Goal: Information Seeking & Learning: Learn about a topic

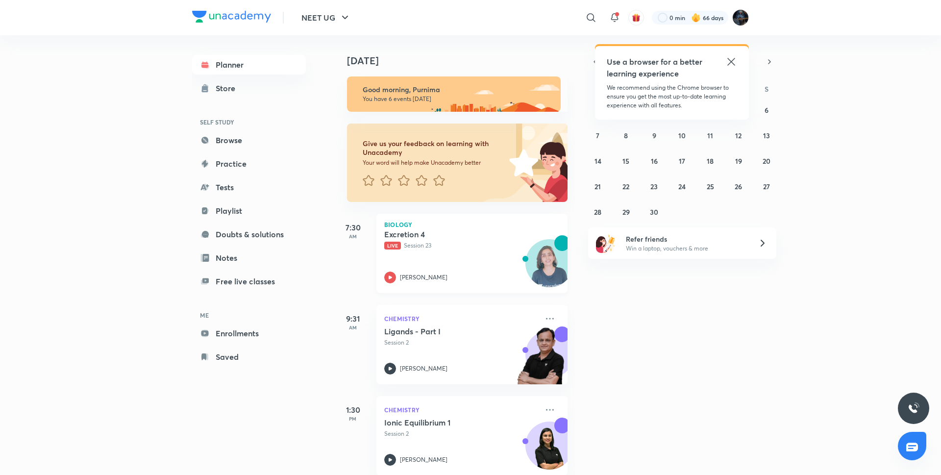
click at [386, 275] on icon at bounding box center [390, 278] width 12 height 12
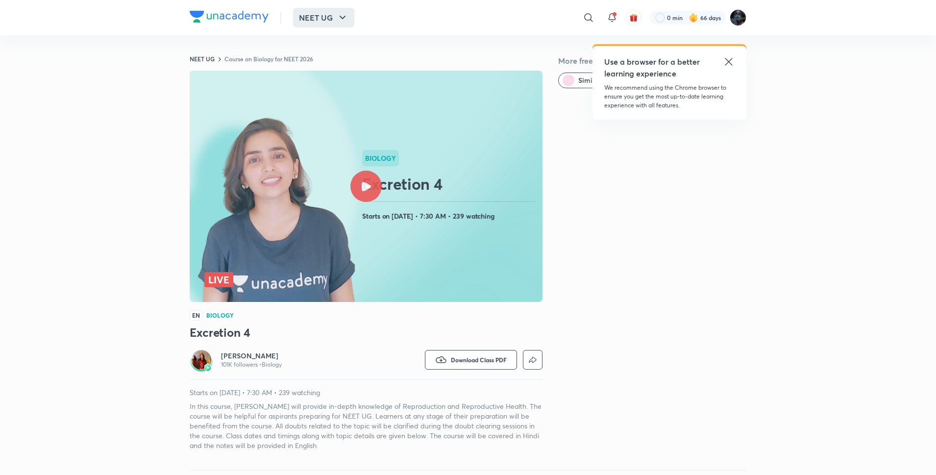
click at [314, 16] on button "NEET UG" at bounding box center [323, 18] width 61 height 20
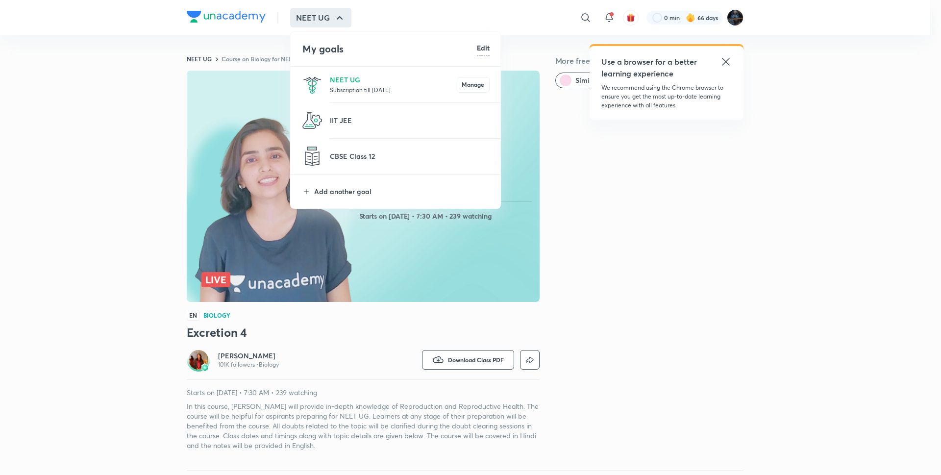
click at [359, 95] on li "NEET UG Subscription till 9 May 2026 Manage" at bounding box center [396, 85] width 211 height 36
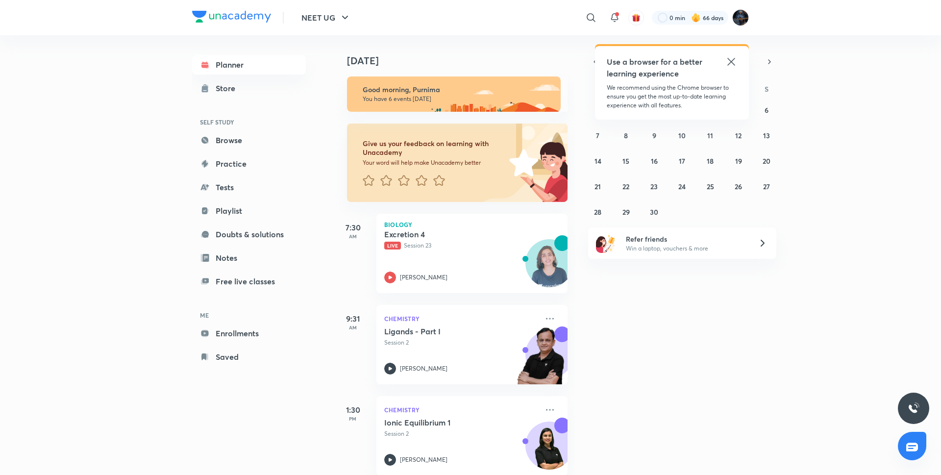
click at [731, 68] on div "Use a browser for a better learning experience" at bounding box center [672, 68] width 130 height 24
click at [729, 59] on icon at bounding box center [731, 61] width 7 height 7
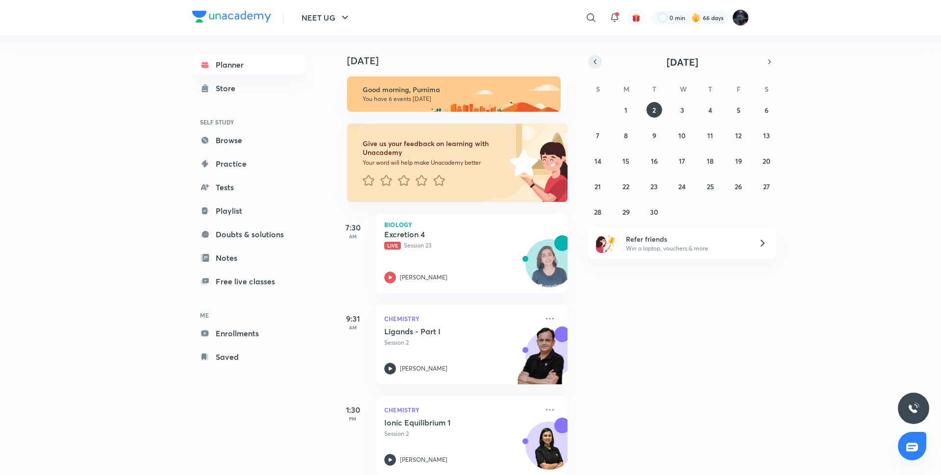
click at [595, 60] on icon "button" at bounding box center [595, 61] width 8 height 9
click at [771, 64] on icon "button" at bounding box center [770, 61] width 8 height 9
click at [630, 112] on button "1" at bounding box center [626, 110] width 16 height 16
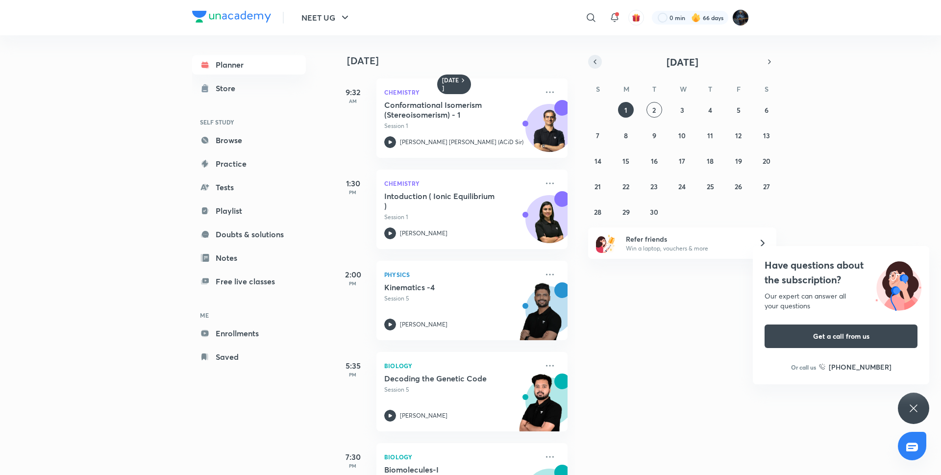
click at [596, 56] on button "button" at bounding box center [595, 62] width 14 height 14
click at [770, 214] on abbr "30" at bounding box center [767, 211] width 8 height 9
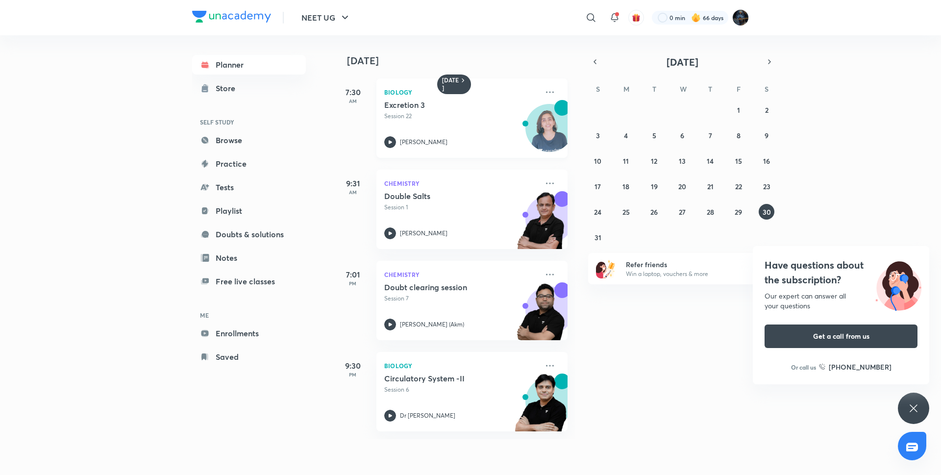
click at [389, 146] on icon at bounding box center [390, 142] width 12 height 12
click at [770, 57] on button "button" at bounding box center [770, 62] width 14 height 14
click at [657, 109] on button "2" at bounding box center [655, 110] width 16 height 16
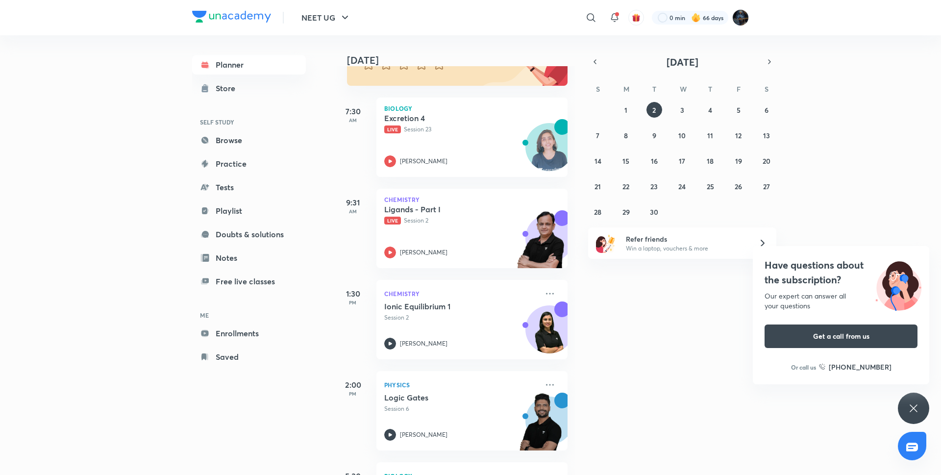
scroll to position [123, 0]
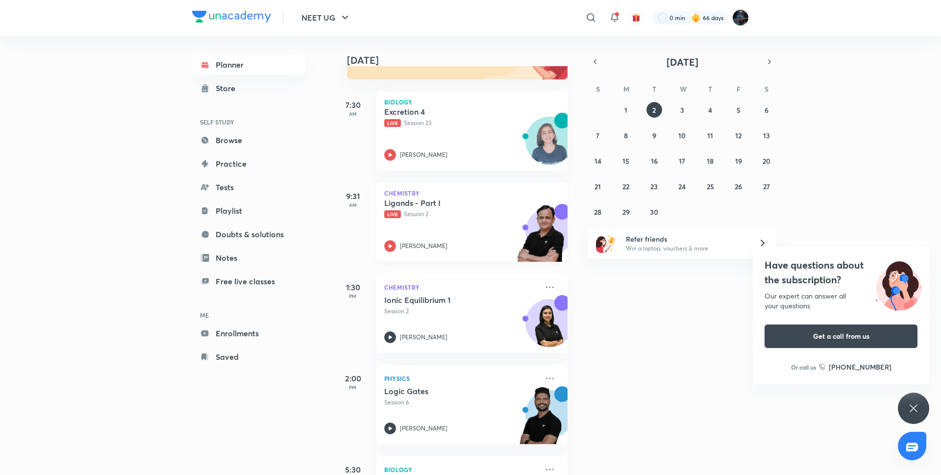
click at [387, 242] on icon at bounding box center [390, 246] width 12 height 12
